Goal: Information Seeking & Learning: Learn about a topic

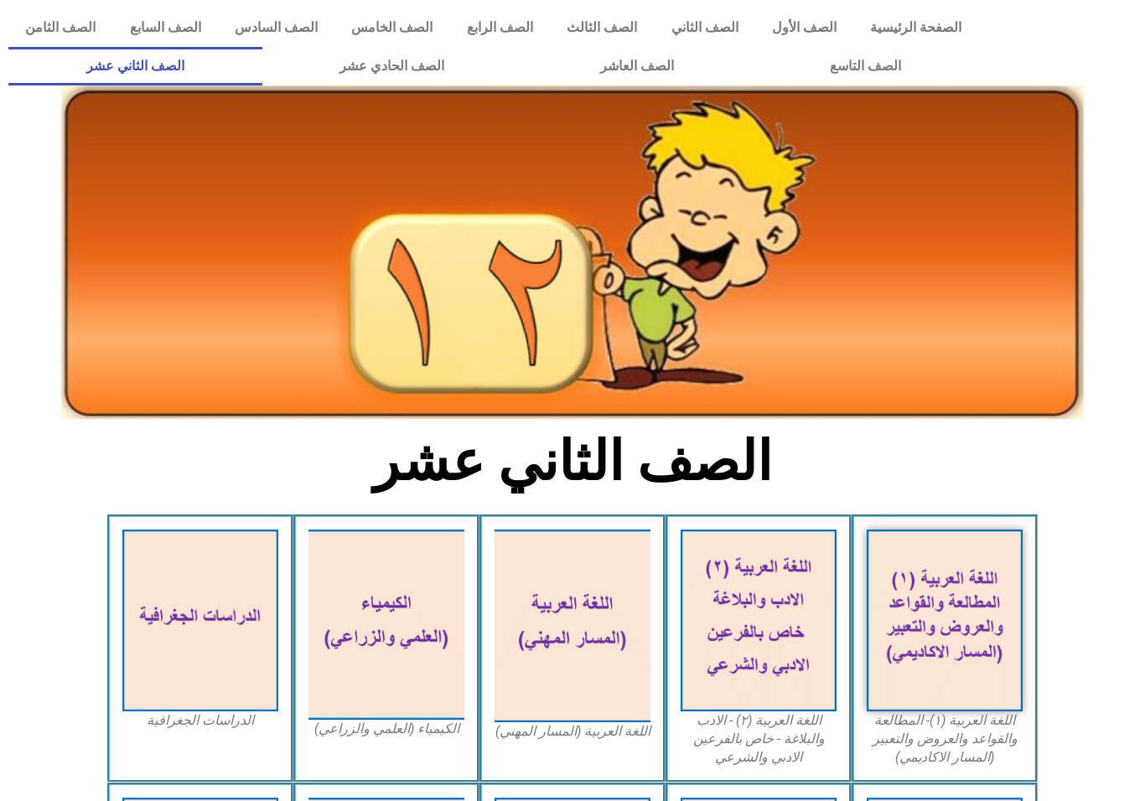
click at [773, 480] on h2 "الصف الثاني عشر" at bounding box center [573, 461] width 554 height 65
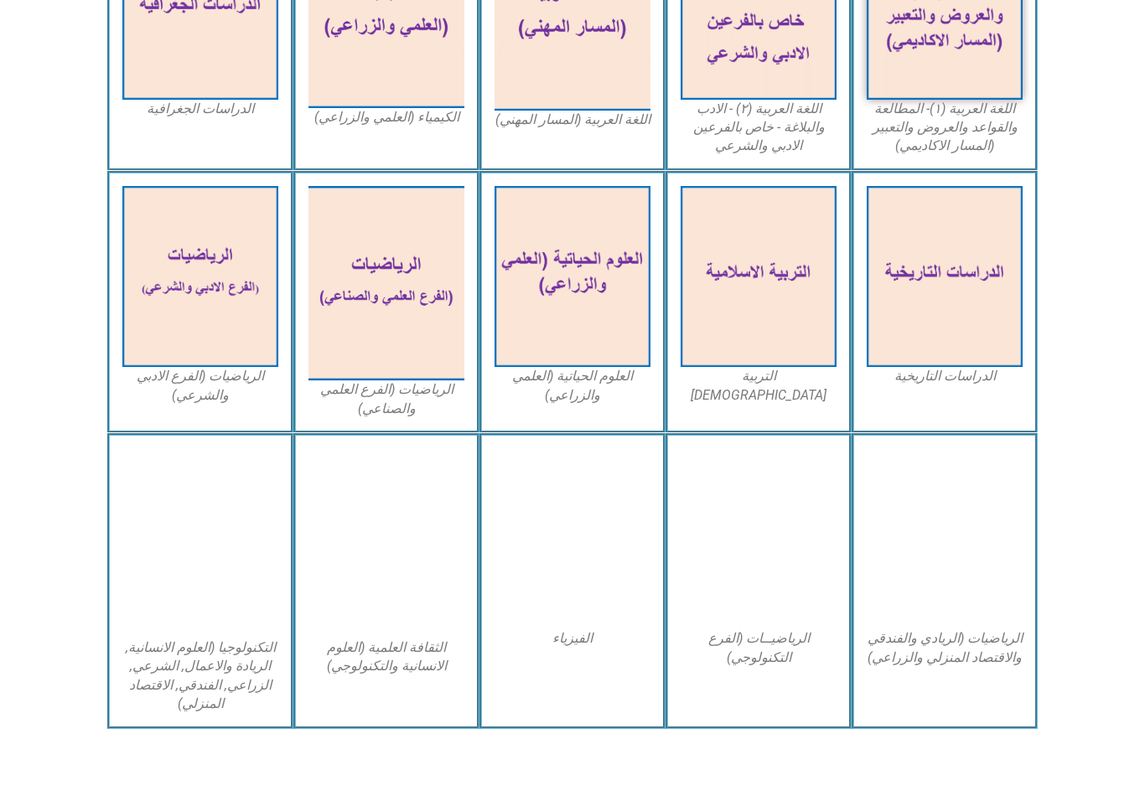
scroll to position [612, 0]
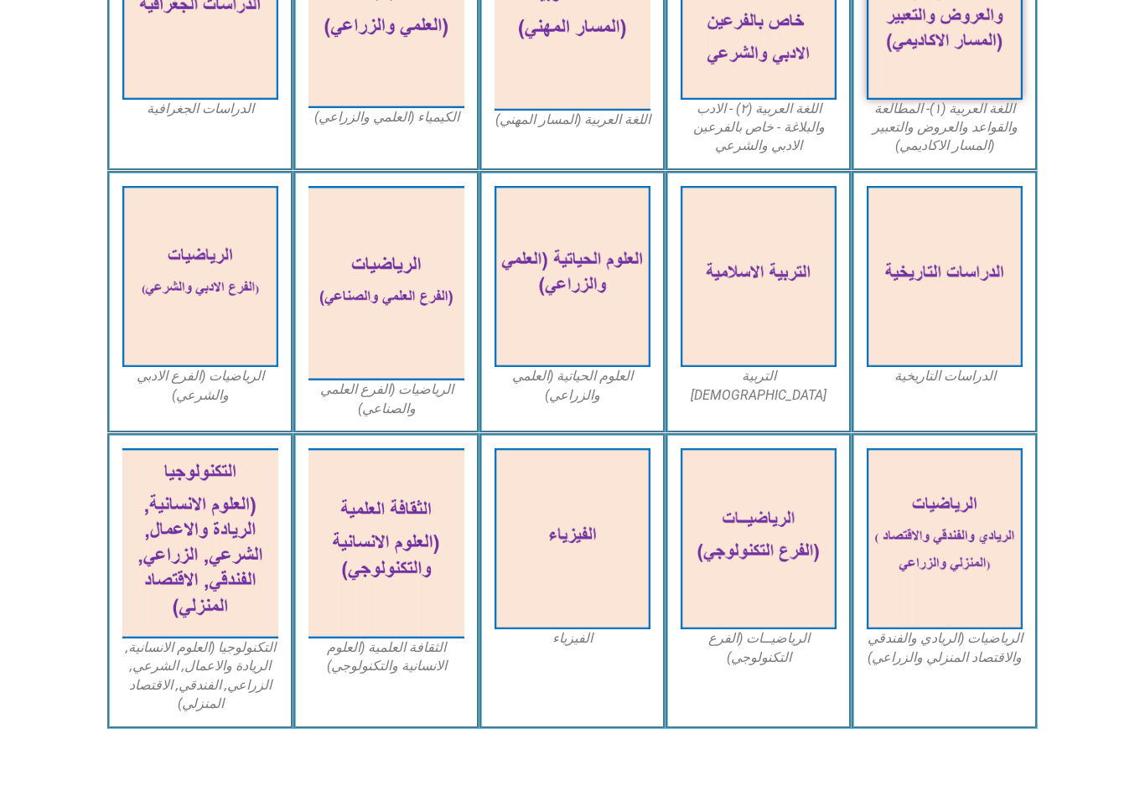
click at [385, 579] on img at bounding box center [386, 543] width 156 height 190
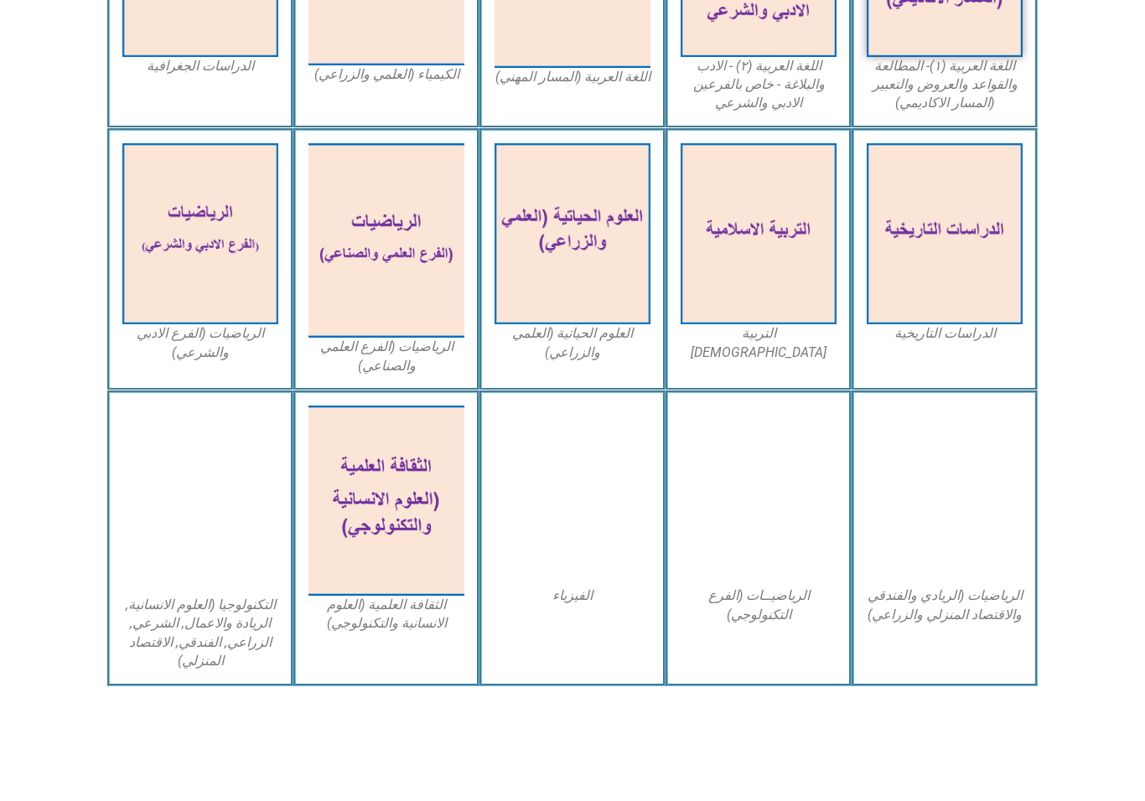
scroll to position [654, 0]
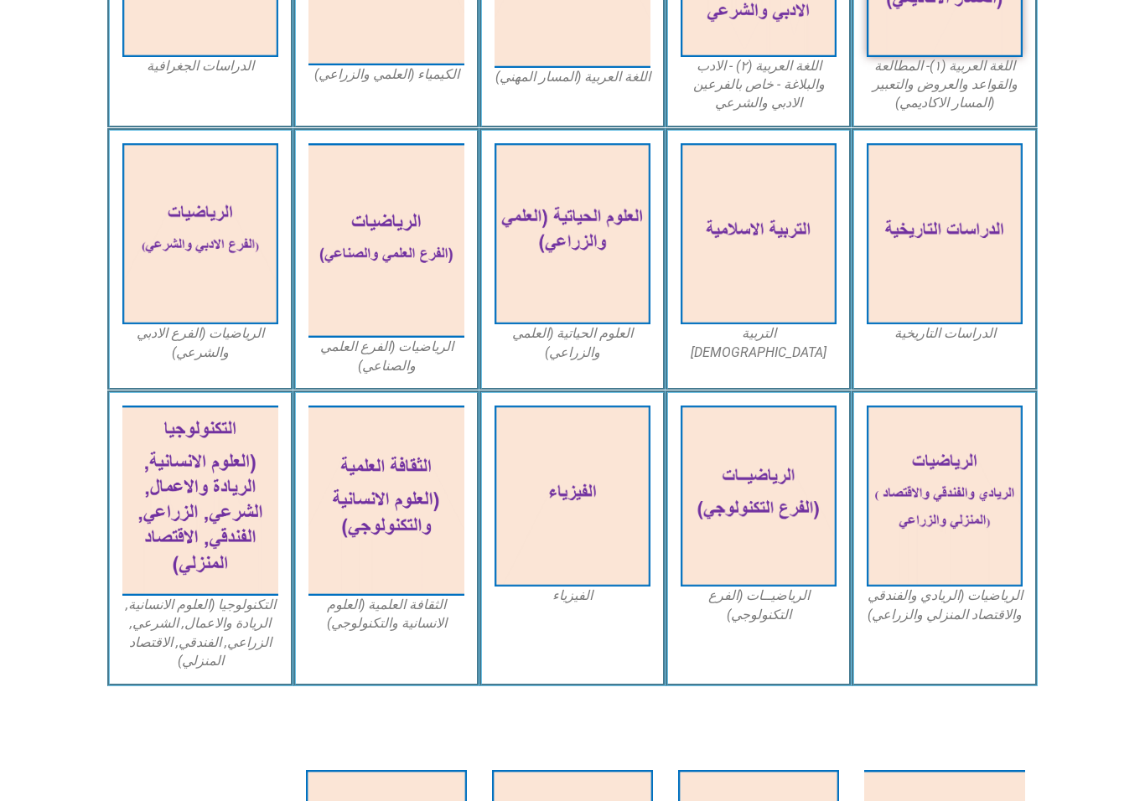
click at [377, 528] on img at bounding box center [386, 501] width 156 height 190
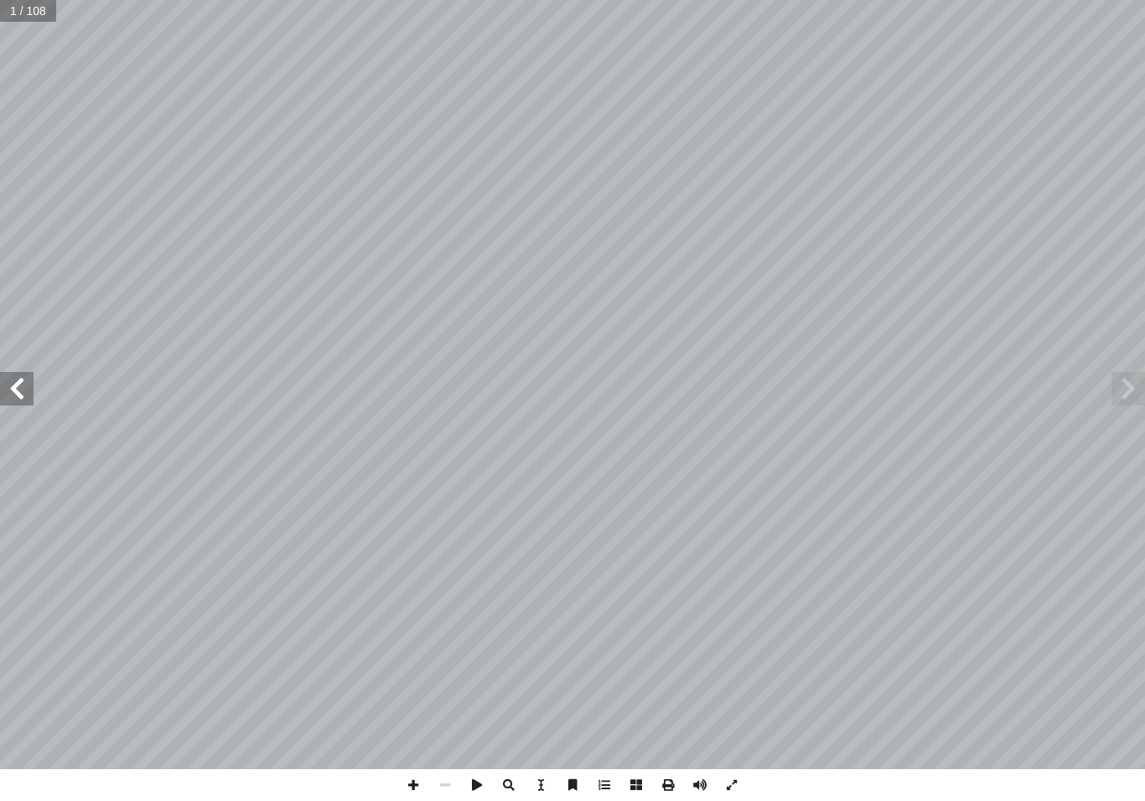
click at [20, 386] on span at bounding box center [17, 389] width 34 height 34
click at [33, 390] on span at bounding box center [17, 389] width 34 height 34
click at [27, 395] on span at bounding box center [17, 389] width 34 height 34
click at [20, 385] on span at bounding box center [17, 389] width 34 height 34
click at [32, 380] on span at bounding box center [17, 389] width 34 height 34
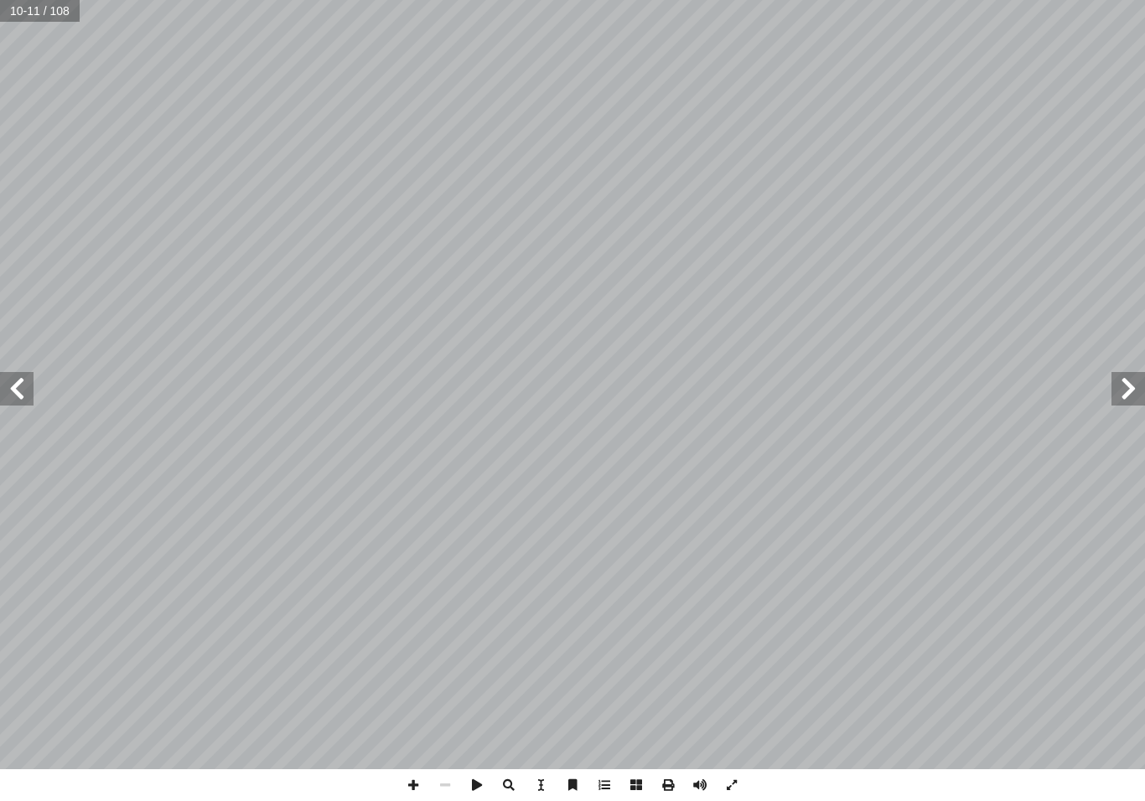
click at [28, 388] on span at bounding box center [17, 389] width 34 height 34
click at [33, 377] on span at bounding box center [17, 389] width 34 height 34
click at [26, 388] on span at bounding box center [17, 389] width 34 height 34
click at [18, 379] on span at bounding box center [17, 389] width 34 height 34
click at [1125, 388] on span at bounding box center [1128, 389] width 34 height 34
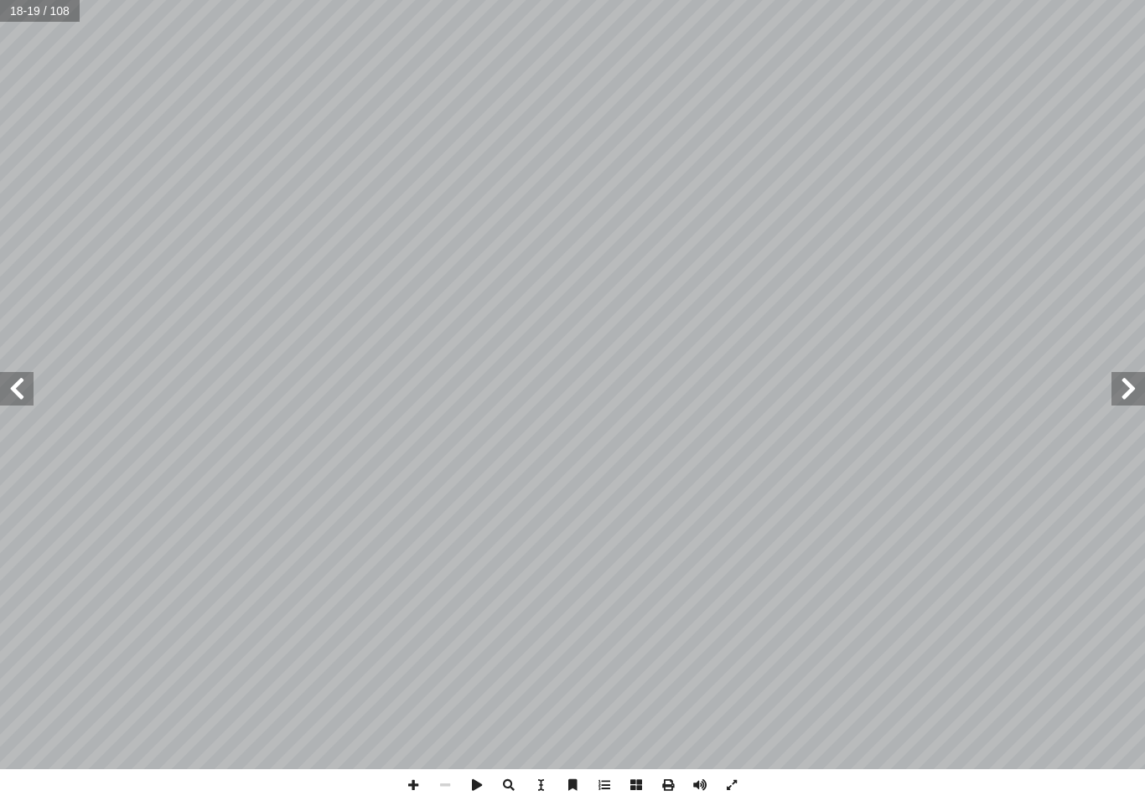
click at [1128, 397] on span at bounding box center [1128, 389] width 34 height 34
click at [1124, 391] on span at bounding box center [1128, 389] width 34 height 34
click at [1121, 390] on span at bounding box center [1128, 389] width 34 height 34
click at [28, 377] on span at bounding box center [17, 389] width 34 height 34
click at [10, 375] on span at bounding box center [17, 389] width 34 height 34
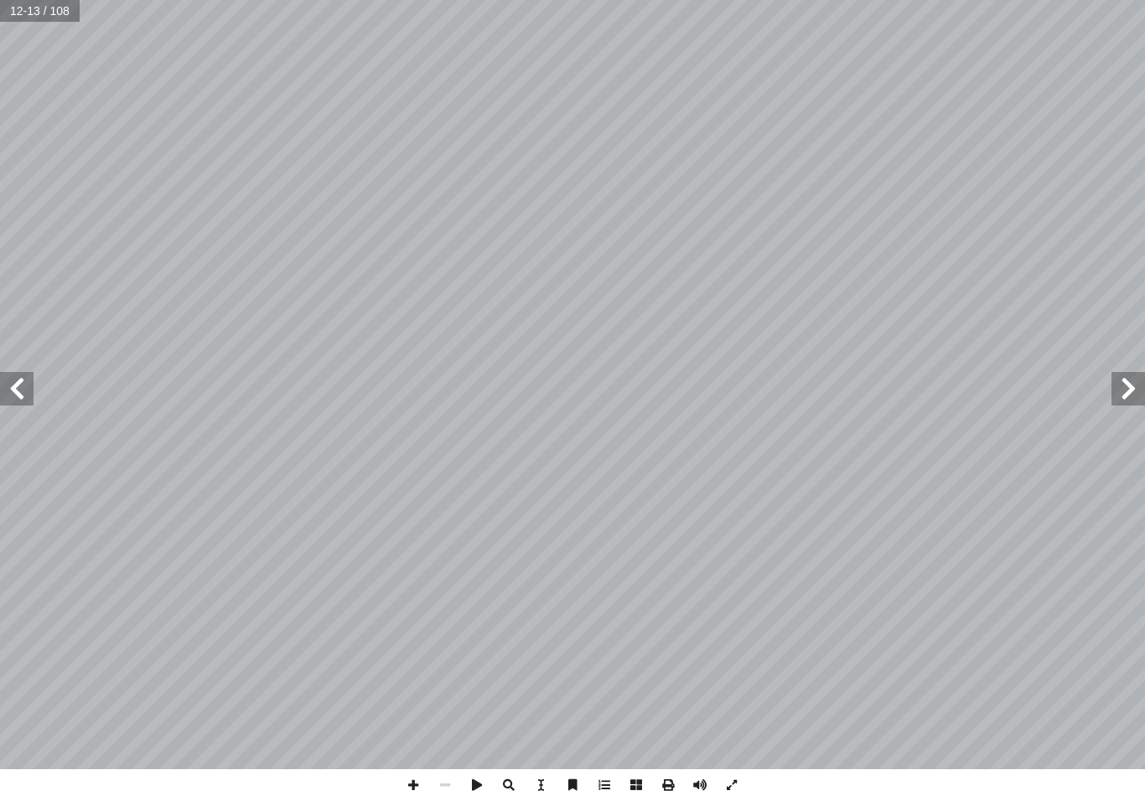
click at [1134, 396] on span at bounding box center [1128, 389] width 34 height 34
click at [1121, 393] on span at bounding box center [1128, 389] width 34 height 34
click at [1122, 396] on span at bounding box center [1128, 389] width 34 height 34
click at [1127, 398] on span at bounding box center [1128, 389] width 34 height 34
click at [11, 384] on span at bounding box center [17, 389] width 34 height 34
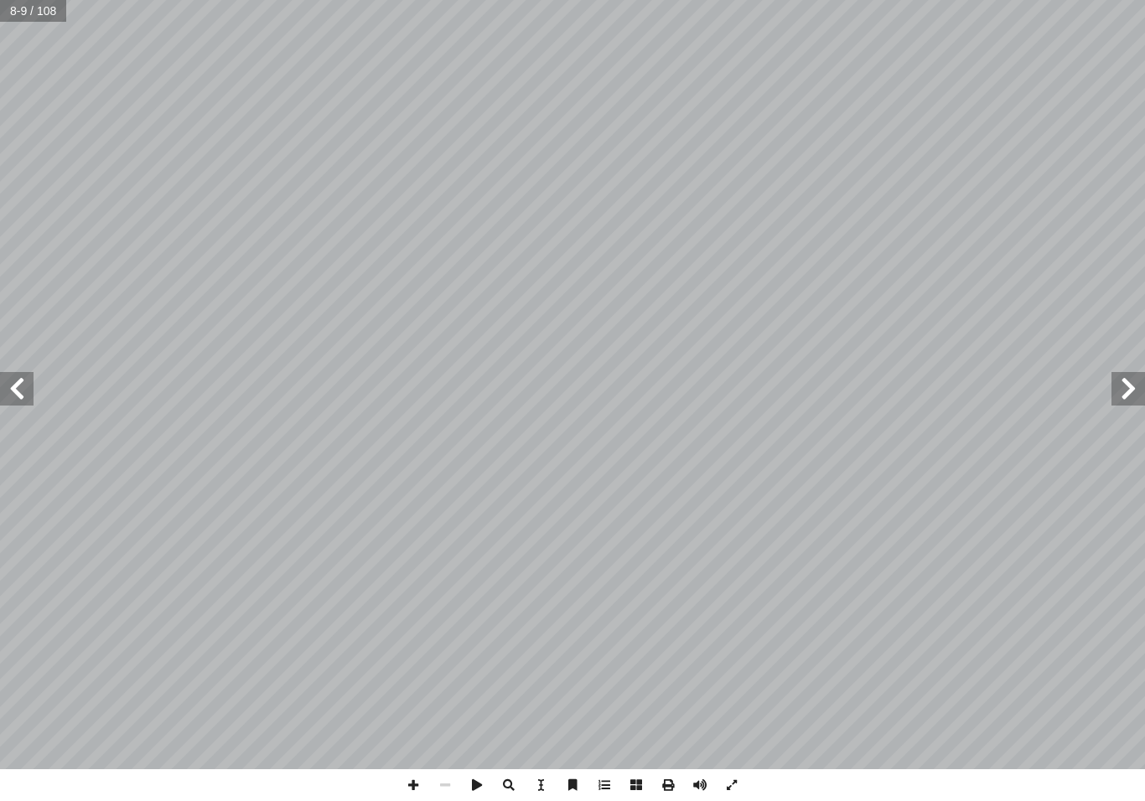
click at [1139, 384] on span at bounding box center [1128, 389] width 34 height 34
click at [1122, 388] on span at bounding box center [1128, 389] width 34 height 34
click at [1111, 393] on span at bounding box center [1128, 389] width 34 height 34
click at [8, 402] on span at bounding box center [17, 389] width 34 height 34
click at [19, 388] on span at bounding box center [17, 389] width 34 height 34
